Goal: Task Accomplishment & Management: Complete application form

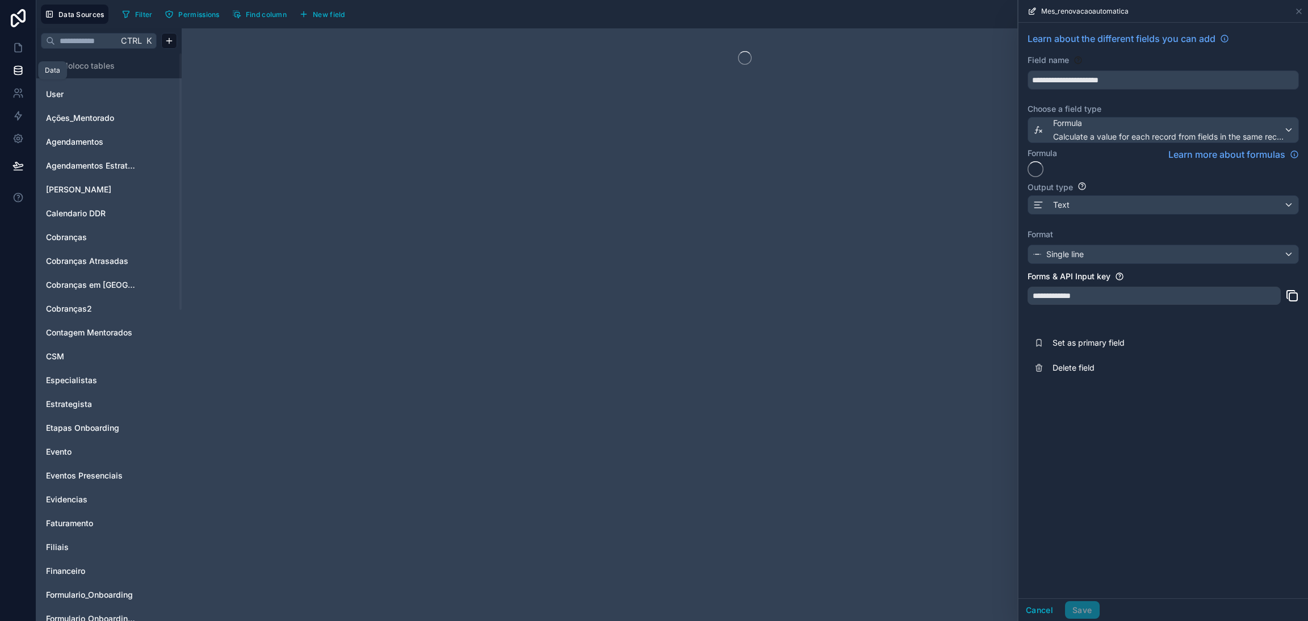
click at [11, 74] on link at bounding box center [18, 70] width 36 height 23
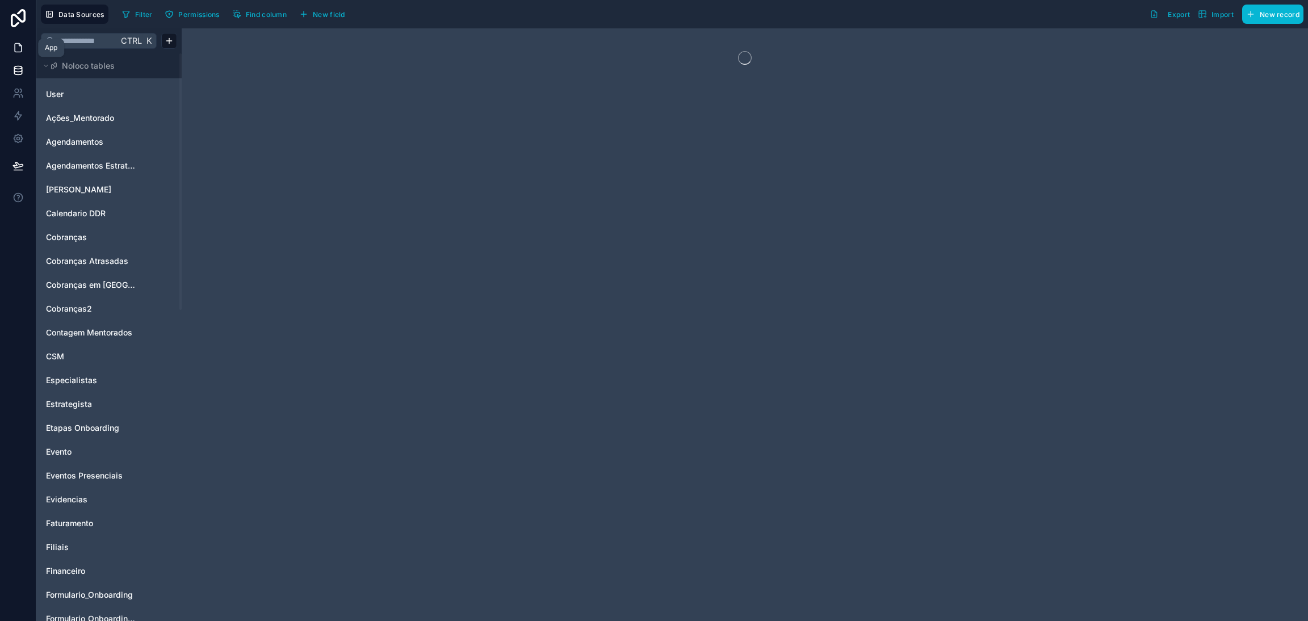
click at [15, 53] on icon at bounding box center [17, 47] width 11 height 11
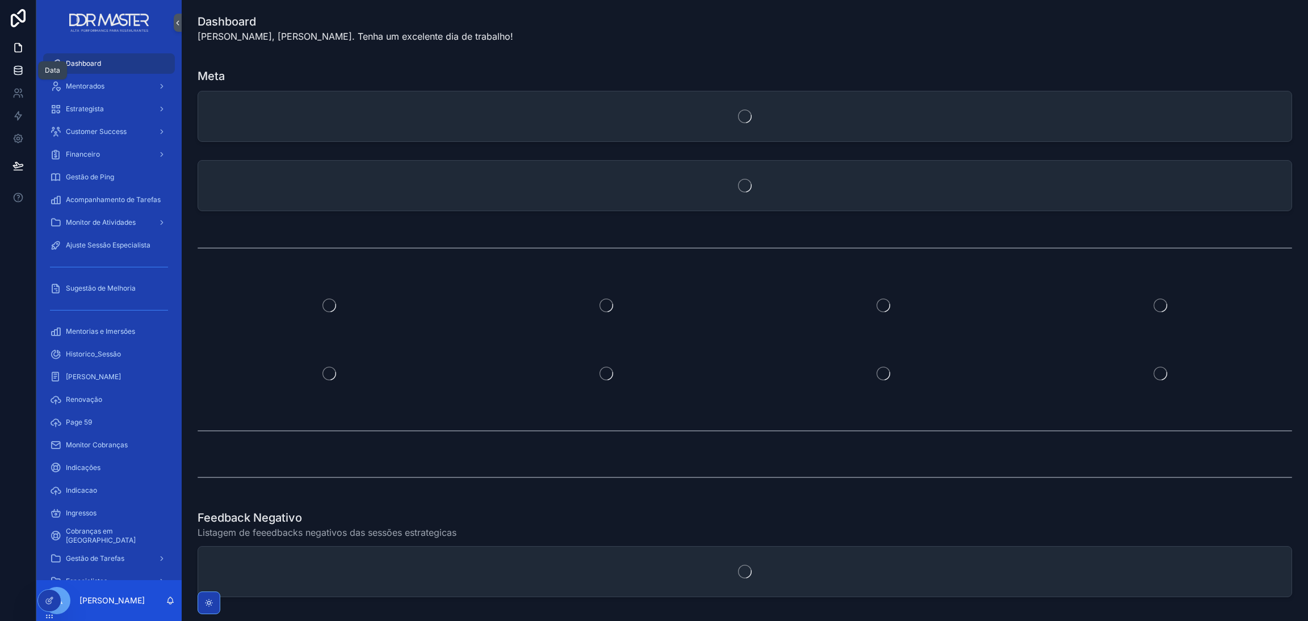
click at [18, 73] on icon at bounding box center [17, 70] width 11 height 11
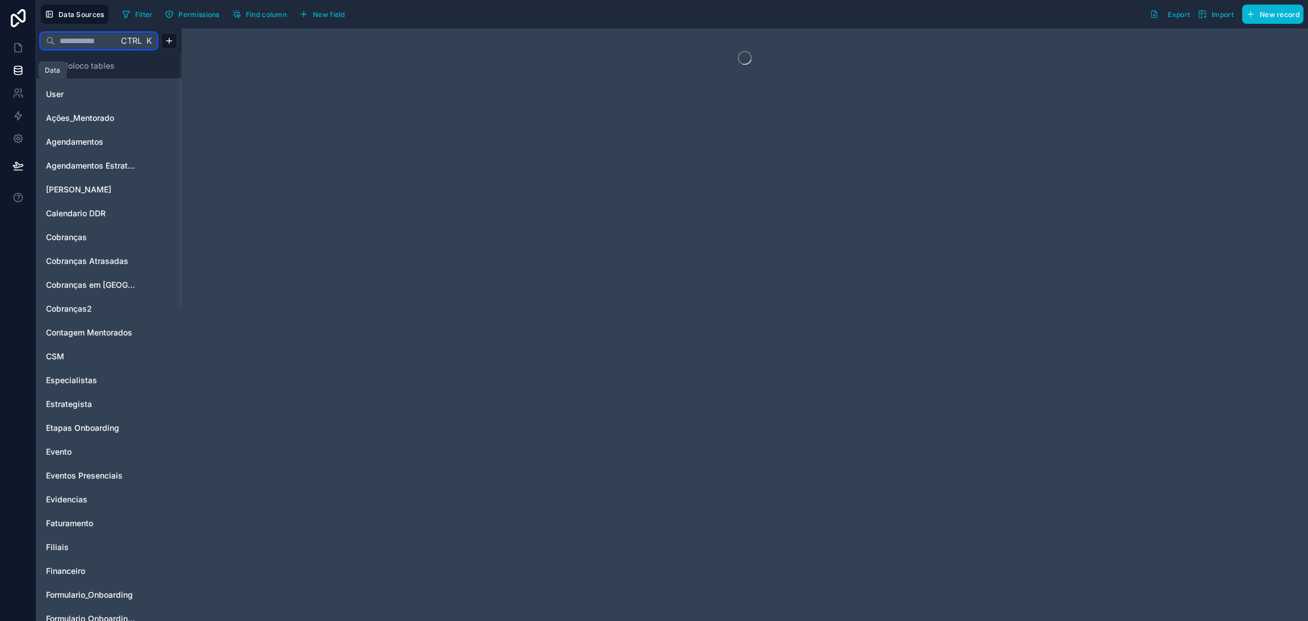
click at [81, 41] on input "text" at bounding box center [86, 41] width 63 height 20
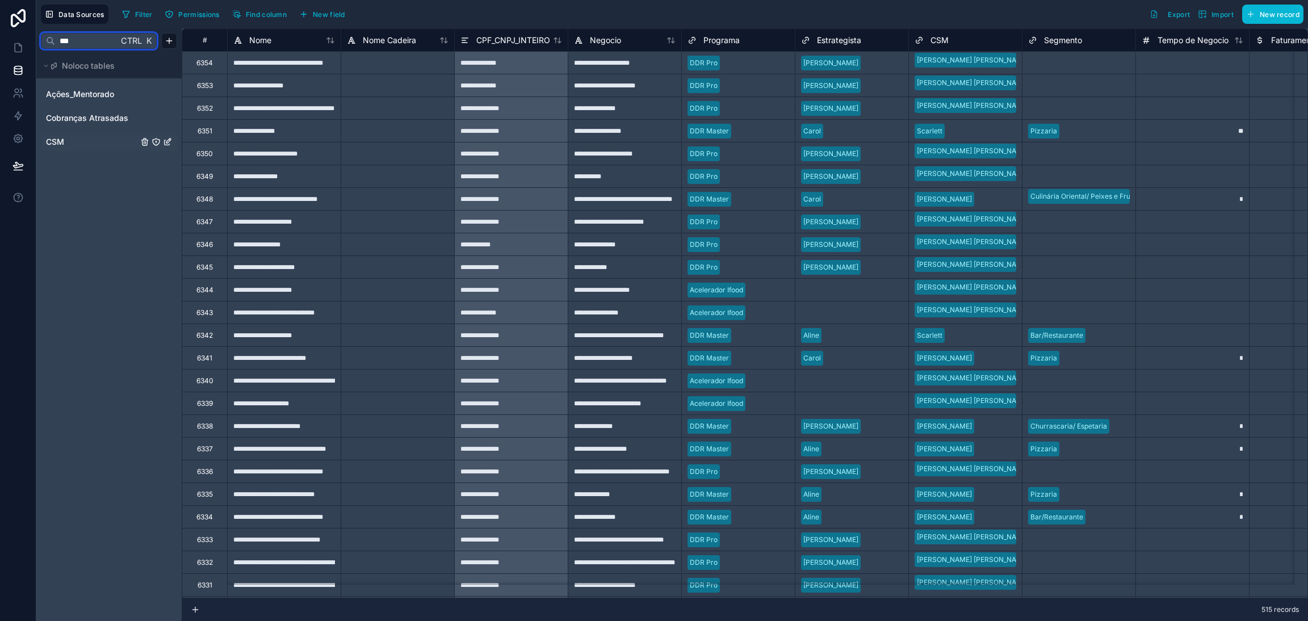
type input "***"
click at [64, 144] on span "CSM" at bounding box center [55, 141] width 18 height 11
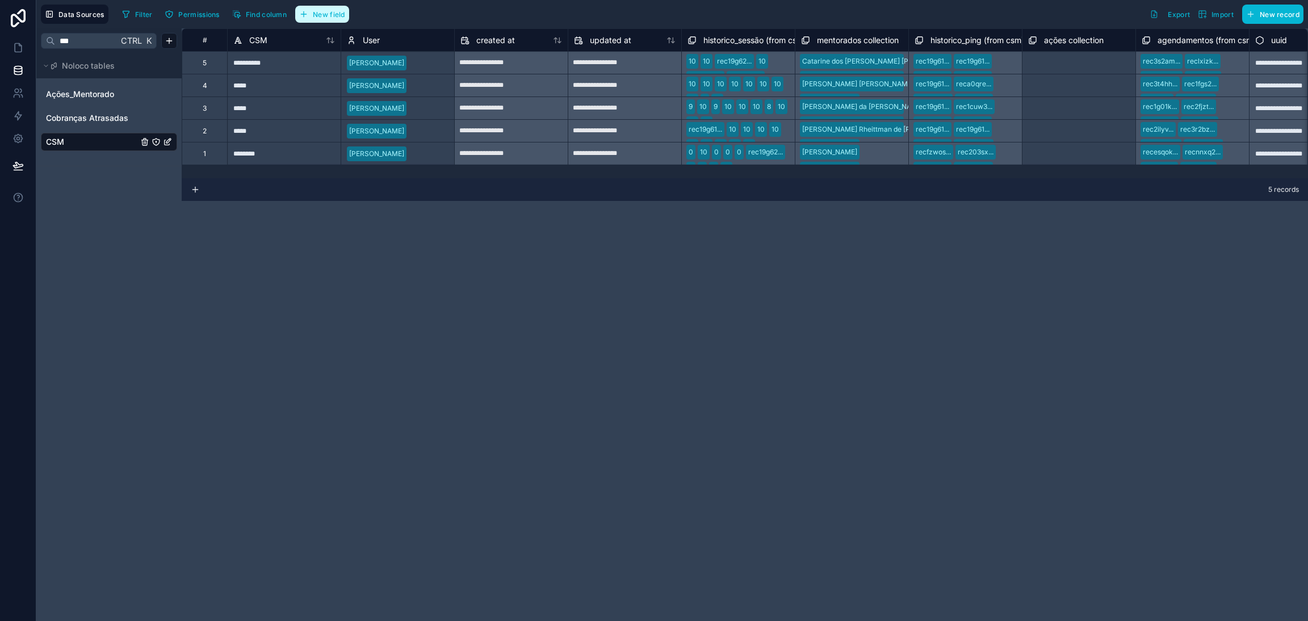
click at [317, 17] on span "New field" at bounding box center [329, 14] width 32 height 9
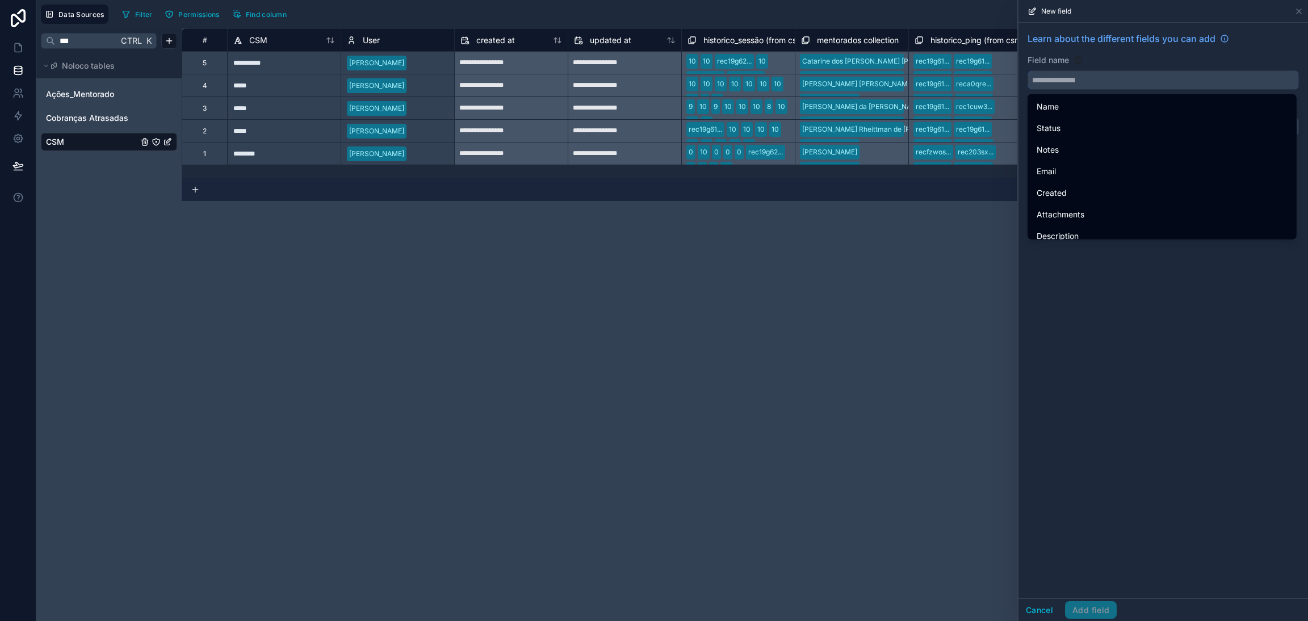
click at [1069, 78] on input "text" at bounding box center [1163, 80] width 270 height 18
click at [895, 327] on div "**********" at bounding box center [745, 324] width 1126 height 592
click at [1298, 14] on icon at bounding box center [1298, 11] width 9 height 9
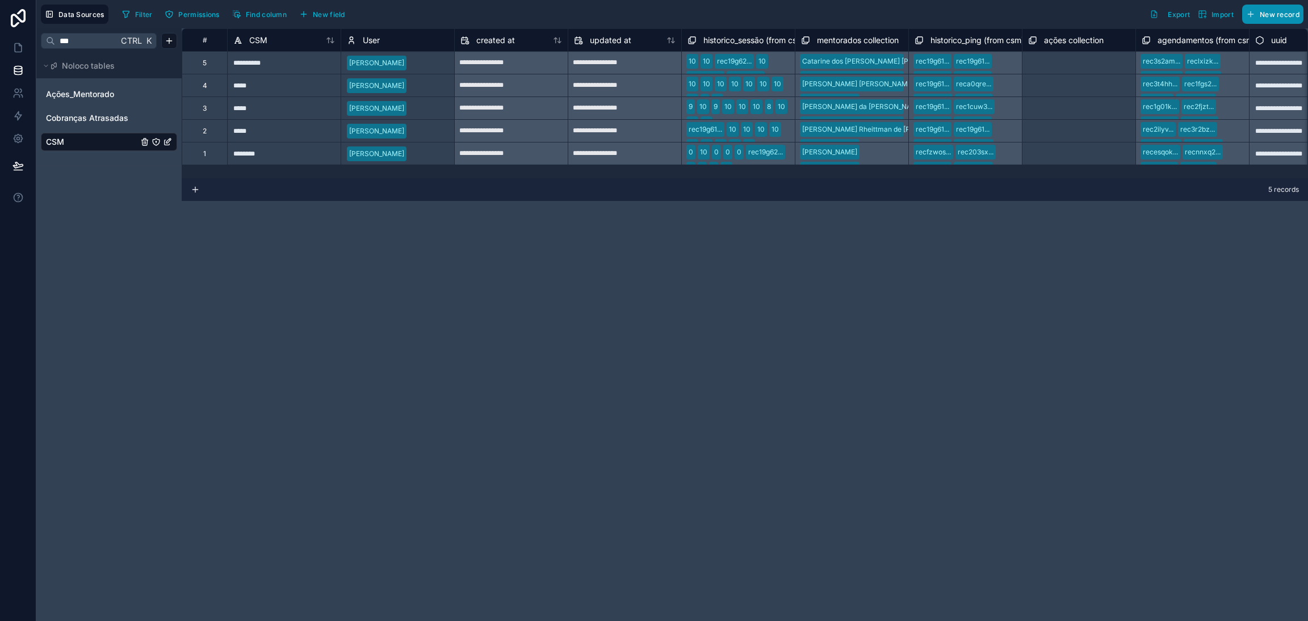
click at [1259, 18] on span "New record" at bounding box center [1279, 14] width 40 height 9
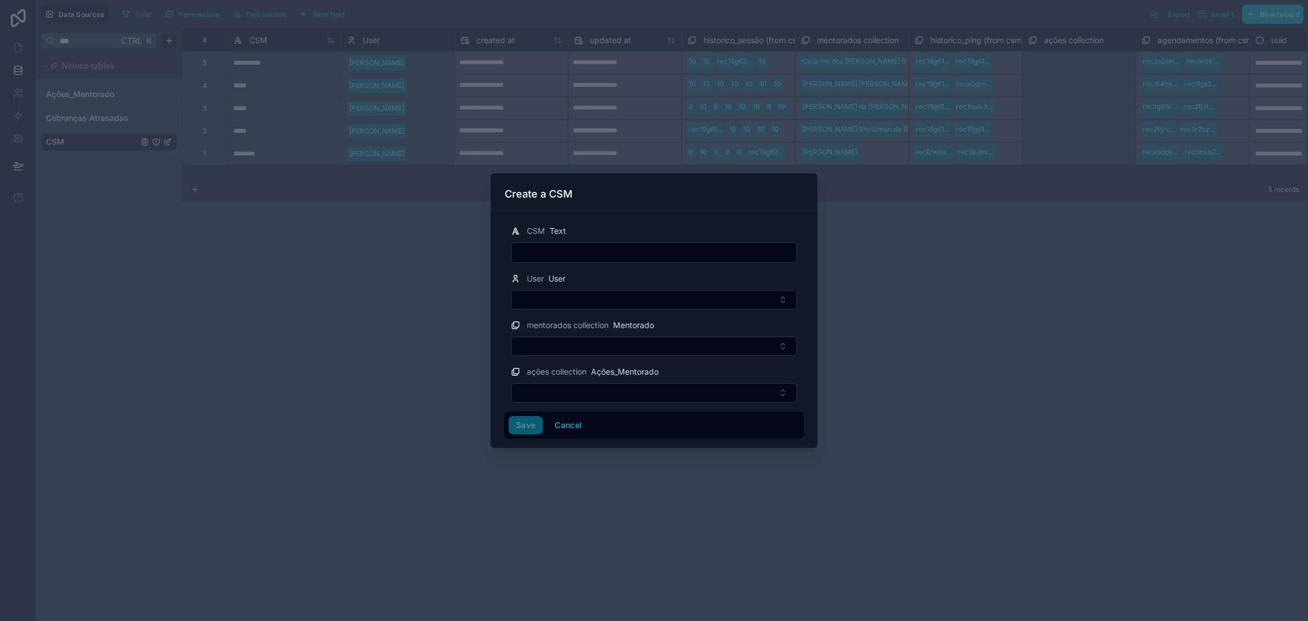
click at [397, 255] on div at bounding box center [654, 310] width 1308 height 621
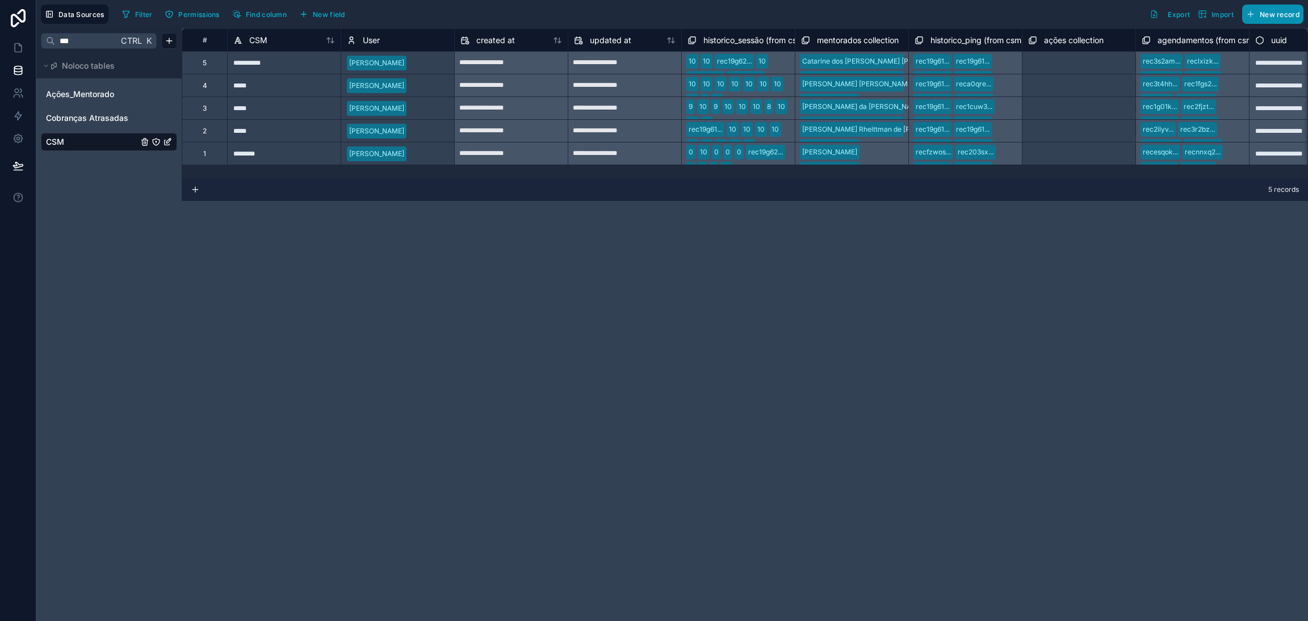
click at [1272, 18] on span "New record" at bounding box center [1279, 14] width 40 height 9
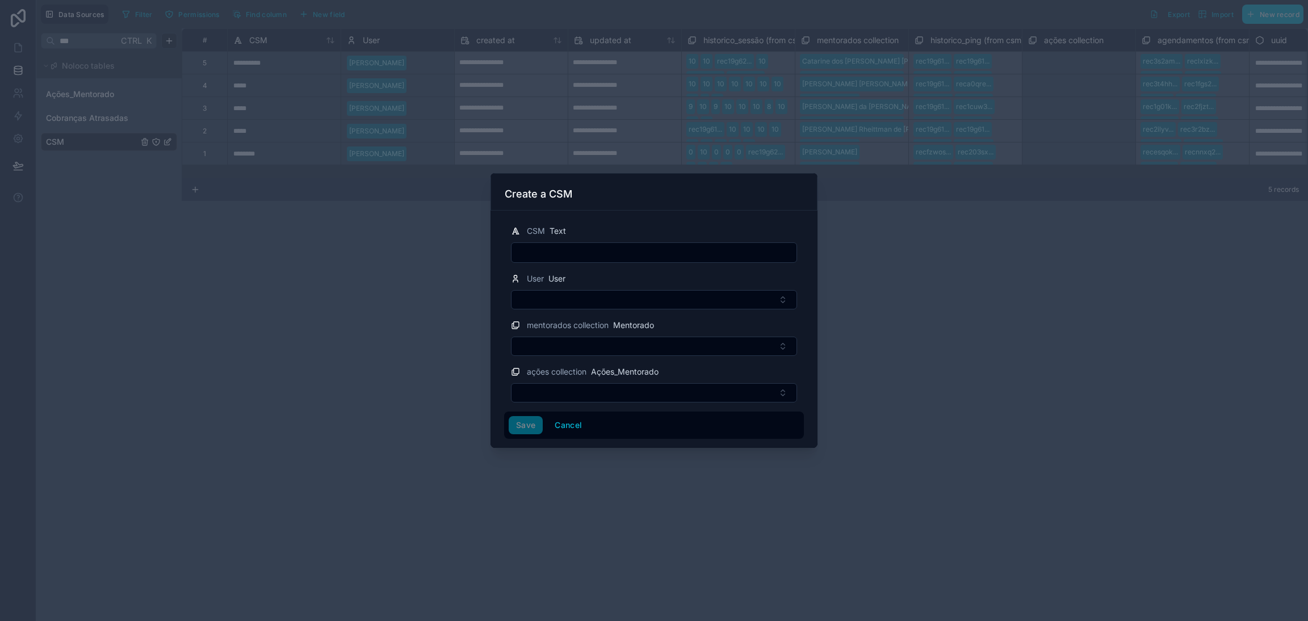
click at [624, 247] on input "text" at bounding box center [653, 253] width 285 height 16
type input "*"
type input "*******"
click at [569, 286] on div "User User" at bounding box center [654, 290] width 300 height 37
click at [568, 292] on button "Select Button" at bounding box center [654, 299] width 286 height 19
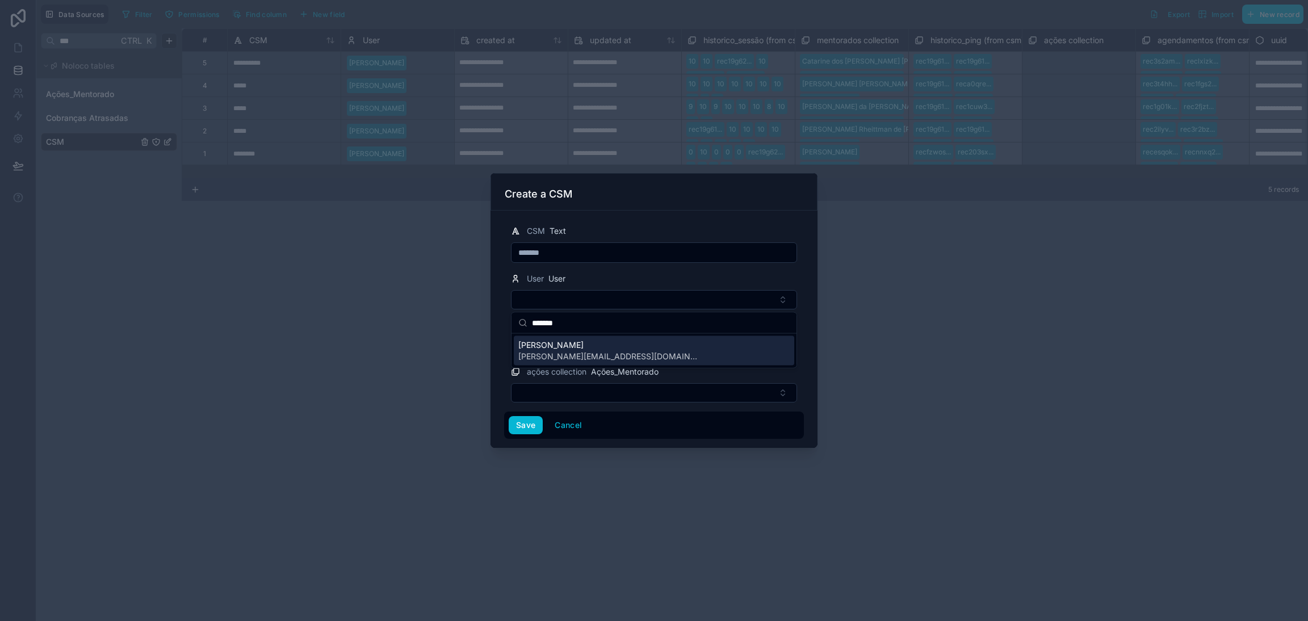
type input "*******"
click at [591, 351] on span "[PERSON_NAME][EMAIL_ADDRESS][DOMAIN_NAME]" at bounding box center [609, 356] width 182 height 11
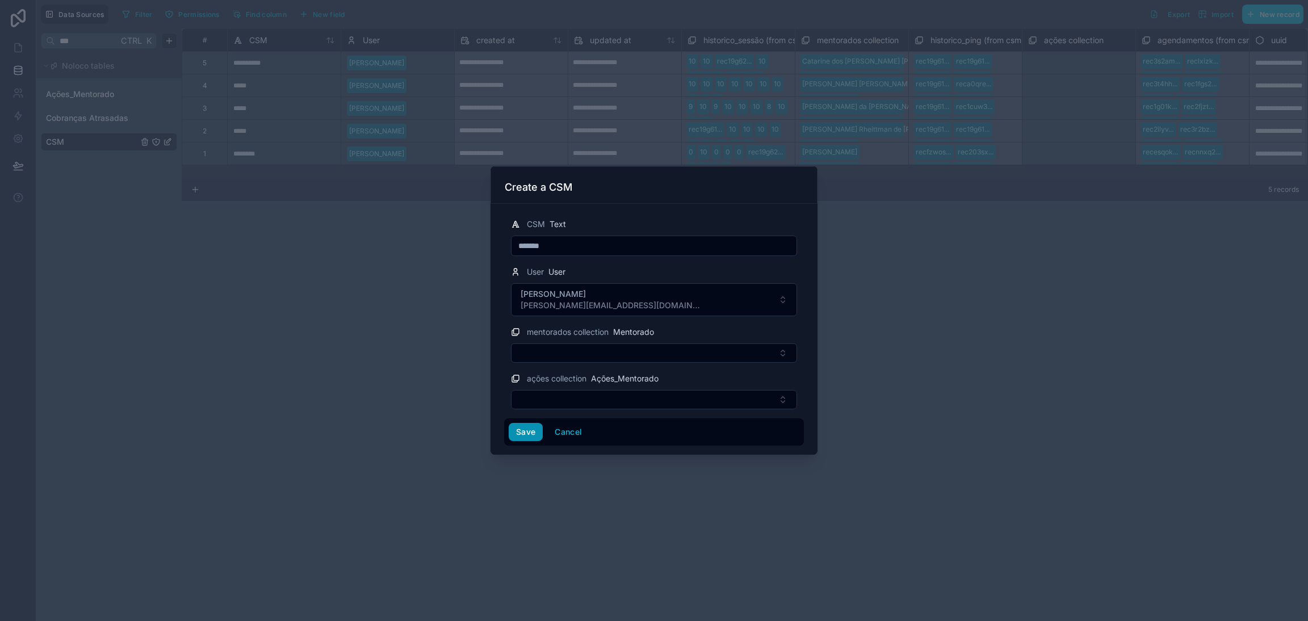
click at [522, 429] on button "Save" at bounding box center [525, 432] width 34 height 18
